Goal: Find contact information: Find contact information

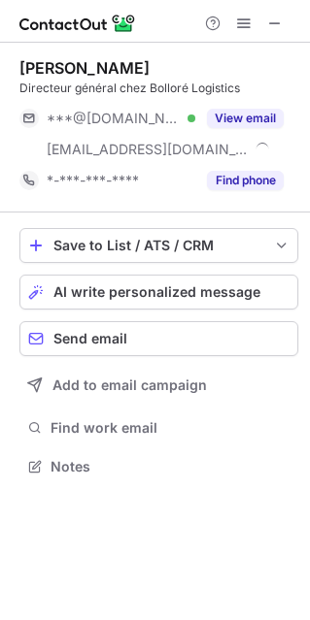
scroll to position [452, 310]
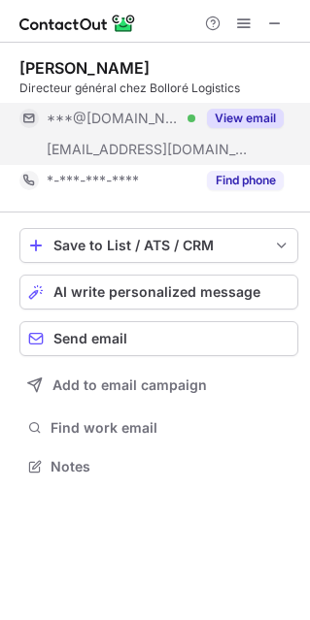
click at [246, 121] on button "View email" at bounding box center [245, 118] width 77 height 19
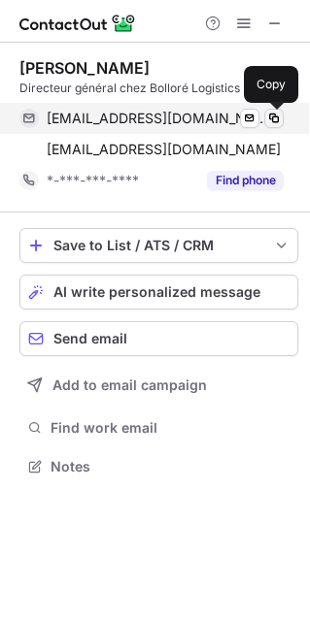
click at [277, 120] on span at bounding box center [274, 119] width 16 height 16
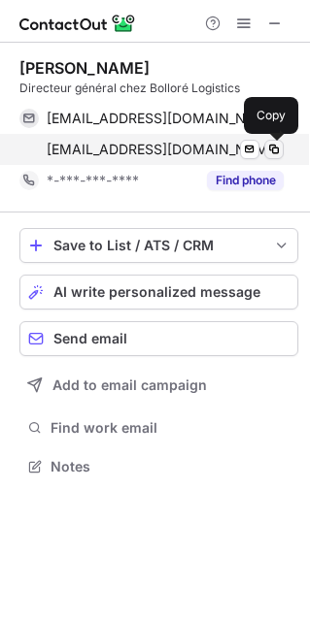
click at [278, 149] on span at bounding box center [274, 150] width 16 height 16
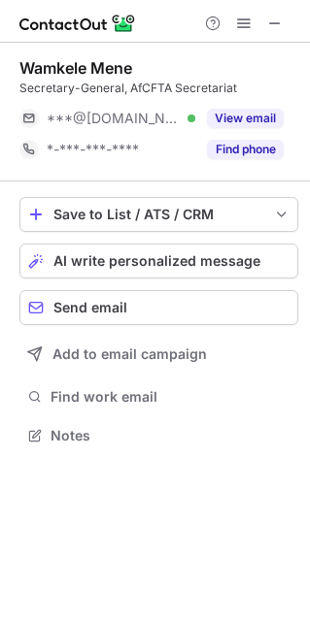
scroll to position [10, 10]
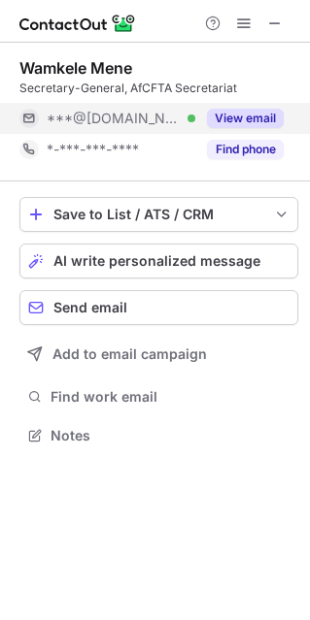
click at [244, 121] on button "View email" at bounding box center [245, 118] width 77 height 19
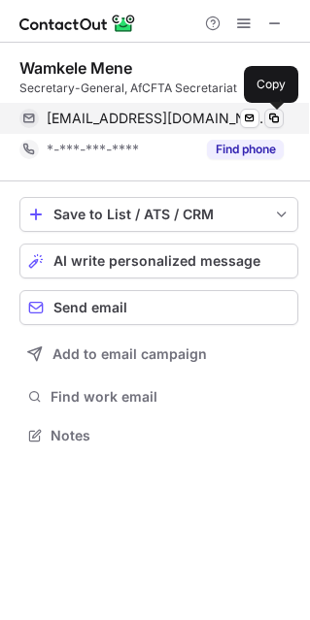
click at [277, 118] on span at bounding box center [274, 119] width 16 height 16
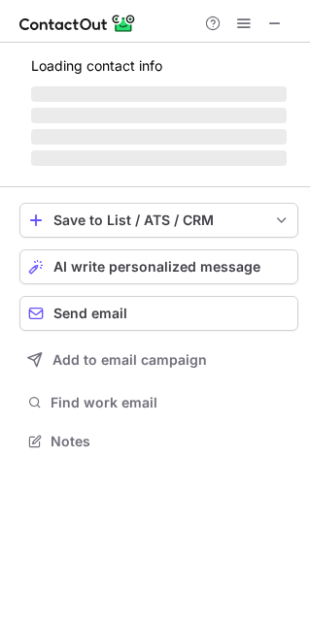
scroll to position [439, 310]
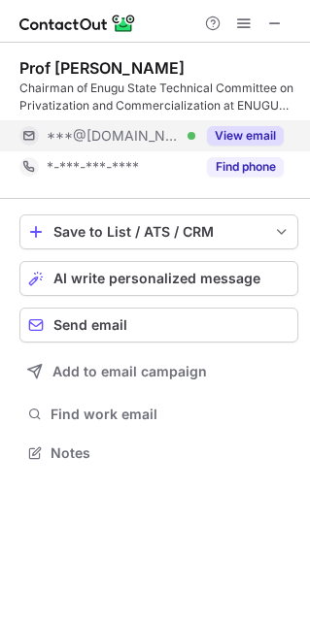
click at [249, 138] on button "View email" at bounding box center [245, 135] width 77 height 19
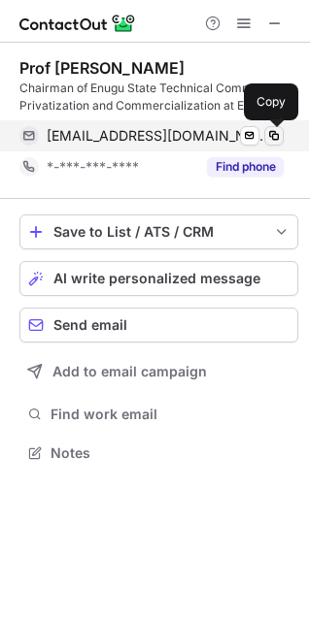
click at [275, 133] on span at bounding box center [274, 136] width 16 height 16
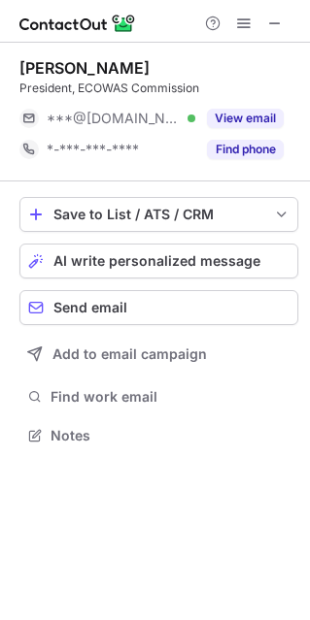
scroll to position [10, 10]
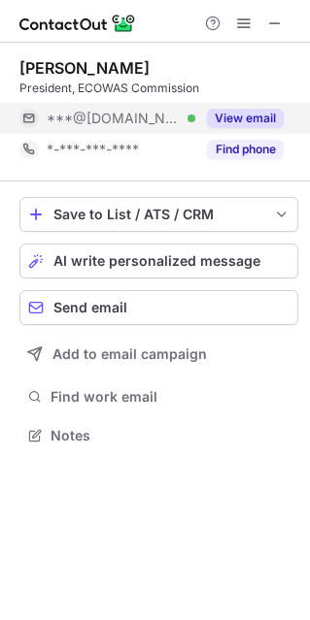
click at [241, 114] on button "View email" at bounding box center [245, 118] width 77 height 19
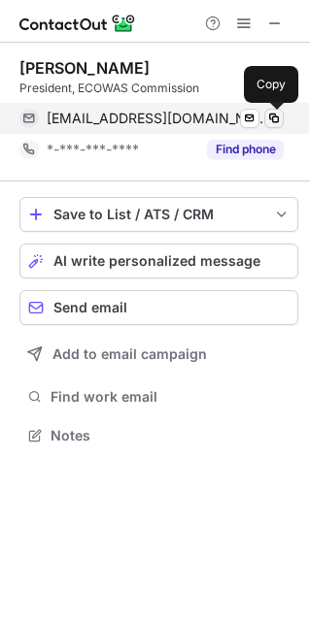
click at [278, 119] on span at bounding box center [274, 119] width 16 height 16
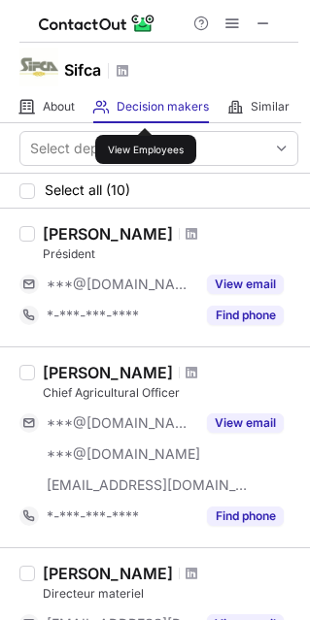
click at [145, 111] on span "Decision makers" at bounding box center [162, 107] width 92 height 16
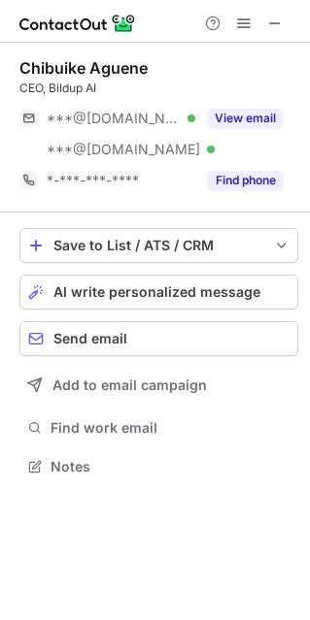
scroll to position [452, 310]
